Goal: Register for event/course

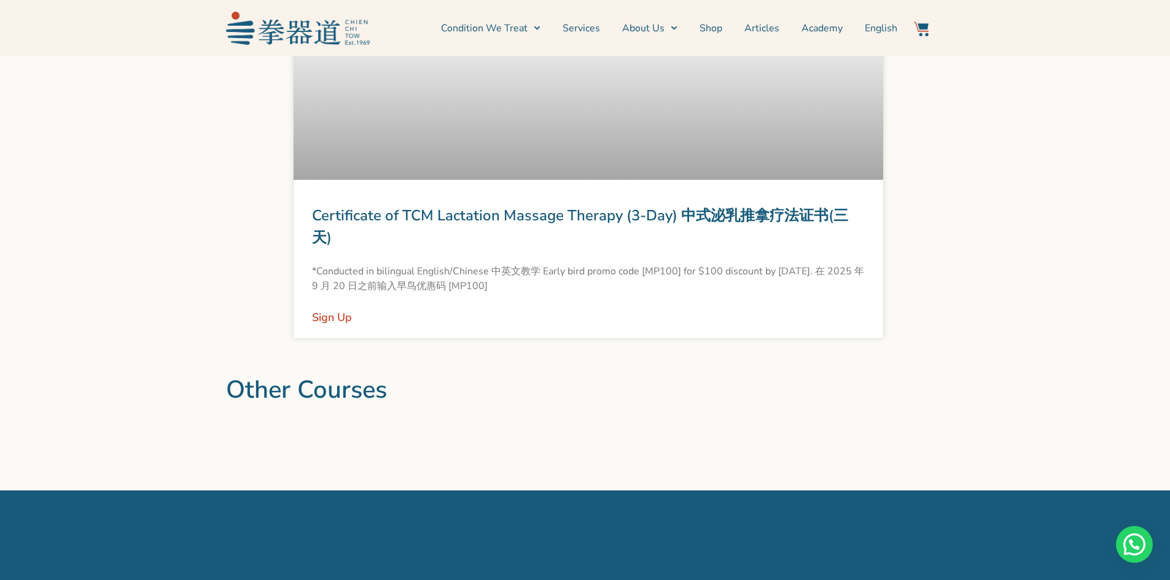
scroll to position [1232, 0]
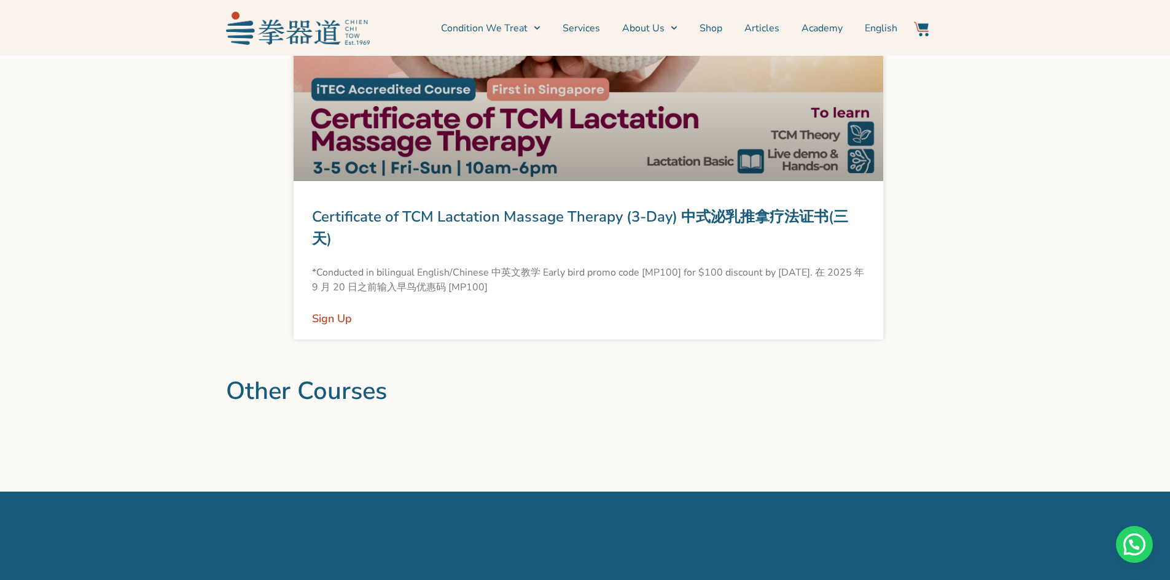
click at [304, 394] on h2 "Other Courses" at bounding box center [585, 391] width 719 height 29
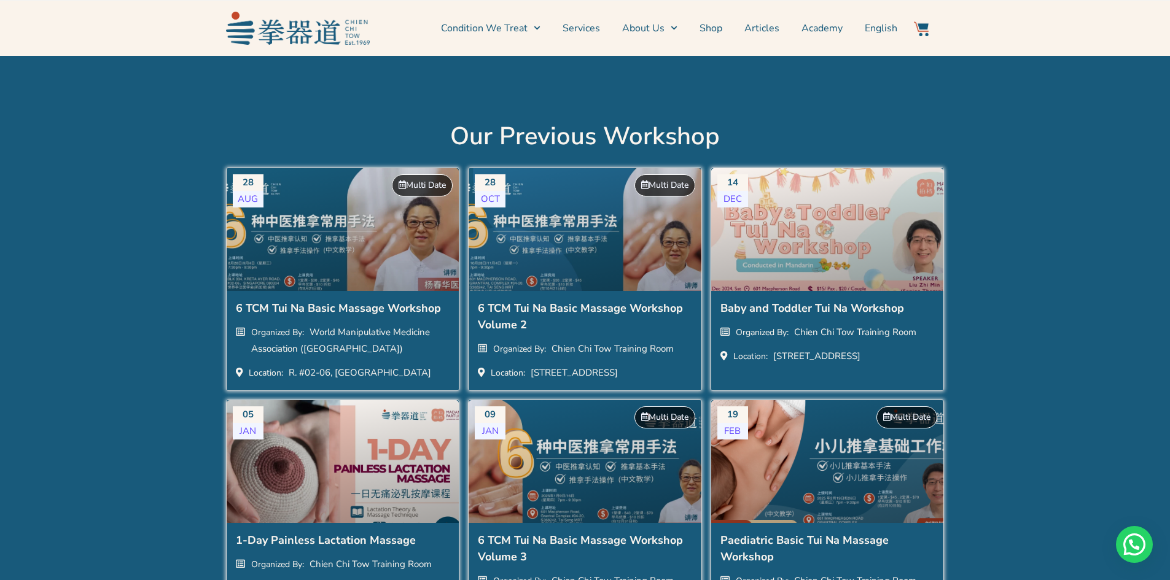
scroll to position [1712, 0]
click at [811, 306] on h2 "Baby and Toddler Tui Na Workshop" at bounding box center [827, 311] width 214 height 20
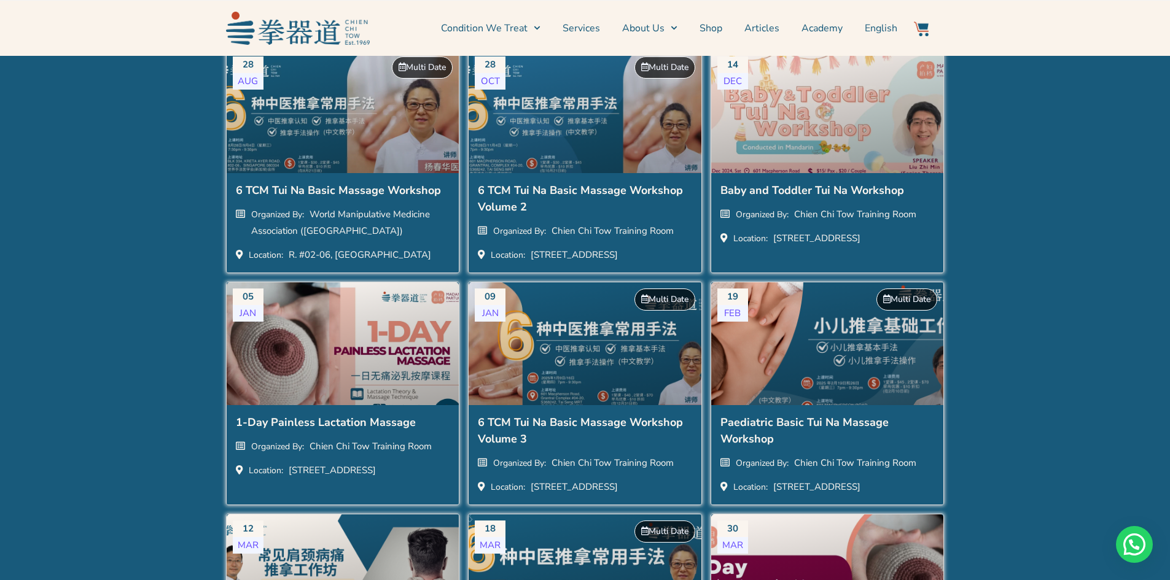
scroll to position [1830, 0]
click at [807, 369] on div at bounding box center [828, 353] width 256 height 155
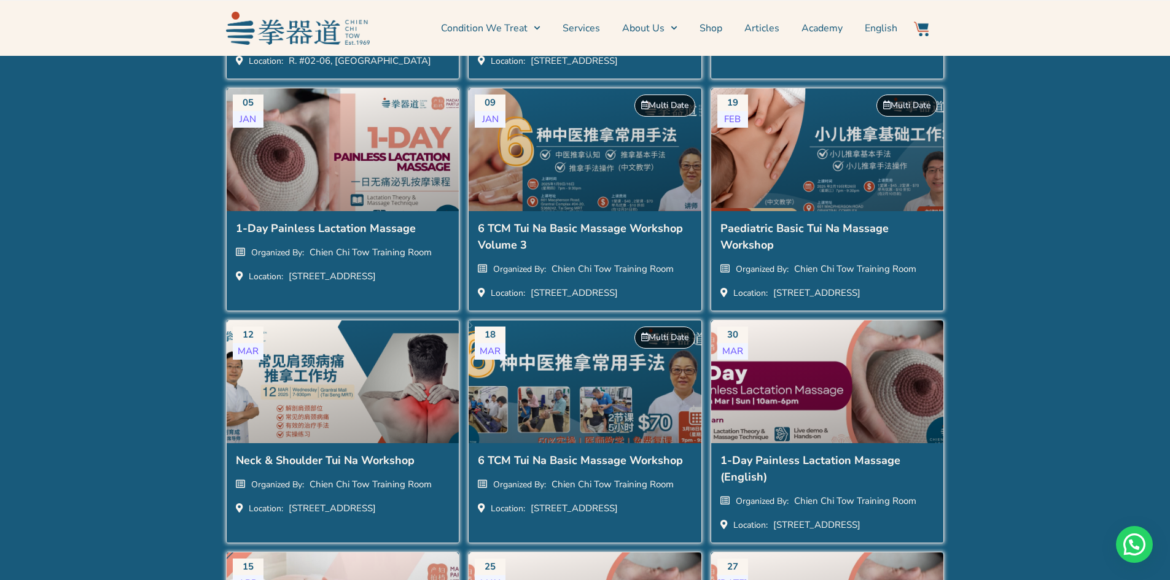
scroll to position [2024, 0]
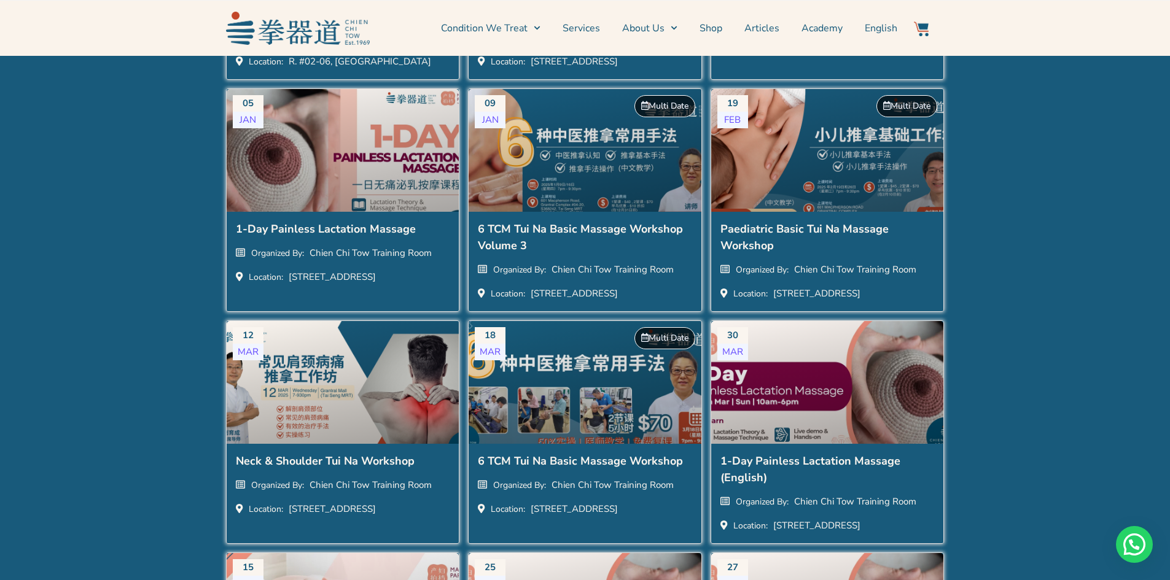
click at [341, 205] on div at bounding box center [343, 159] width 256 height 155
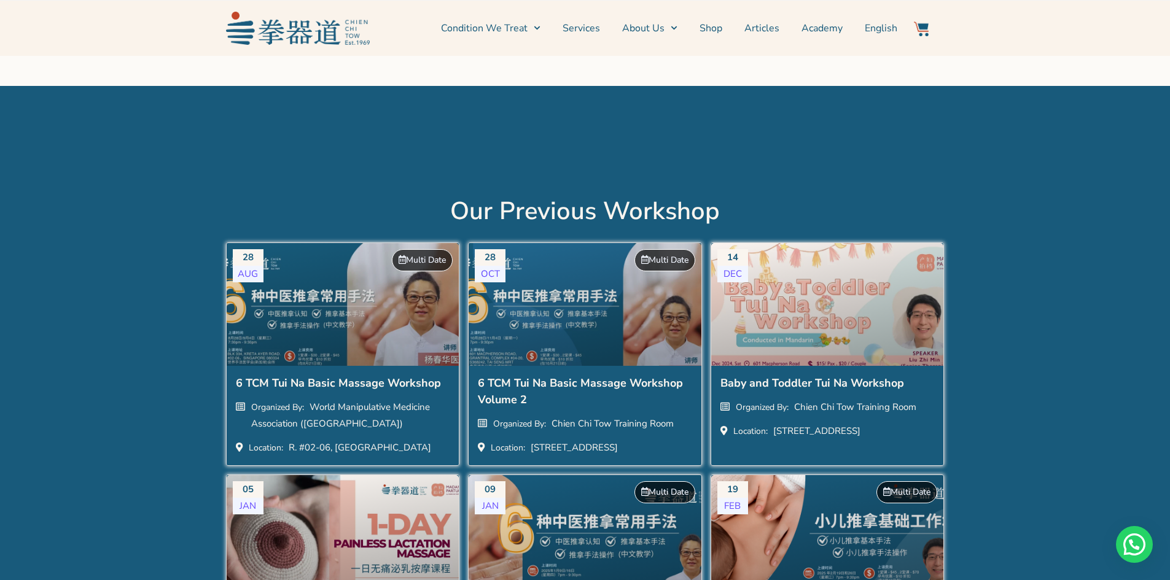
scroll to position [1637, 0]
